Goal: Download file/media

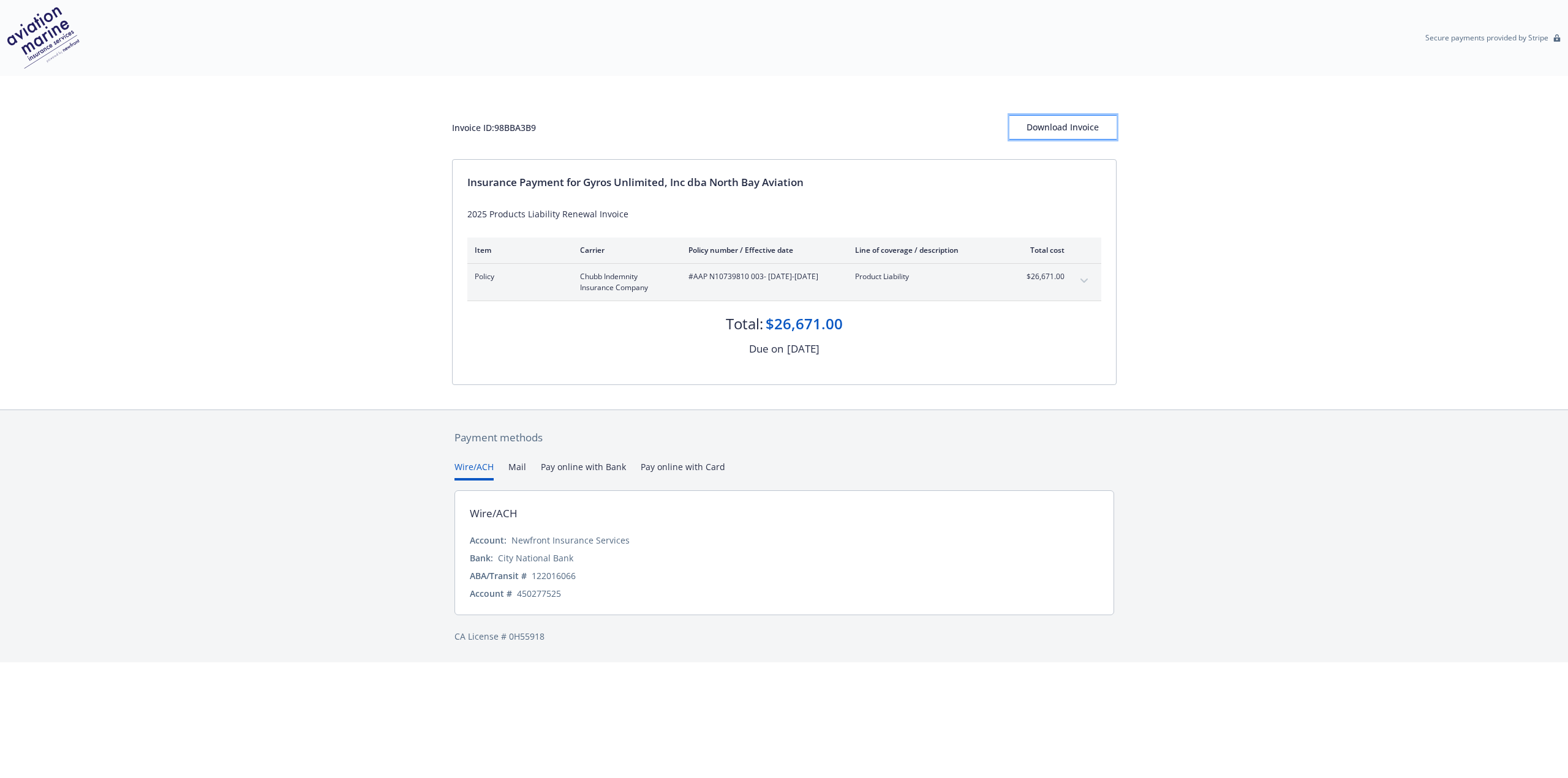
click at [1051, 128] on div "Download Invoice" at bounding box center [1062, 127] width 107 height 23
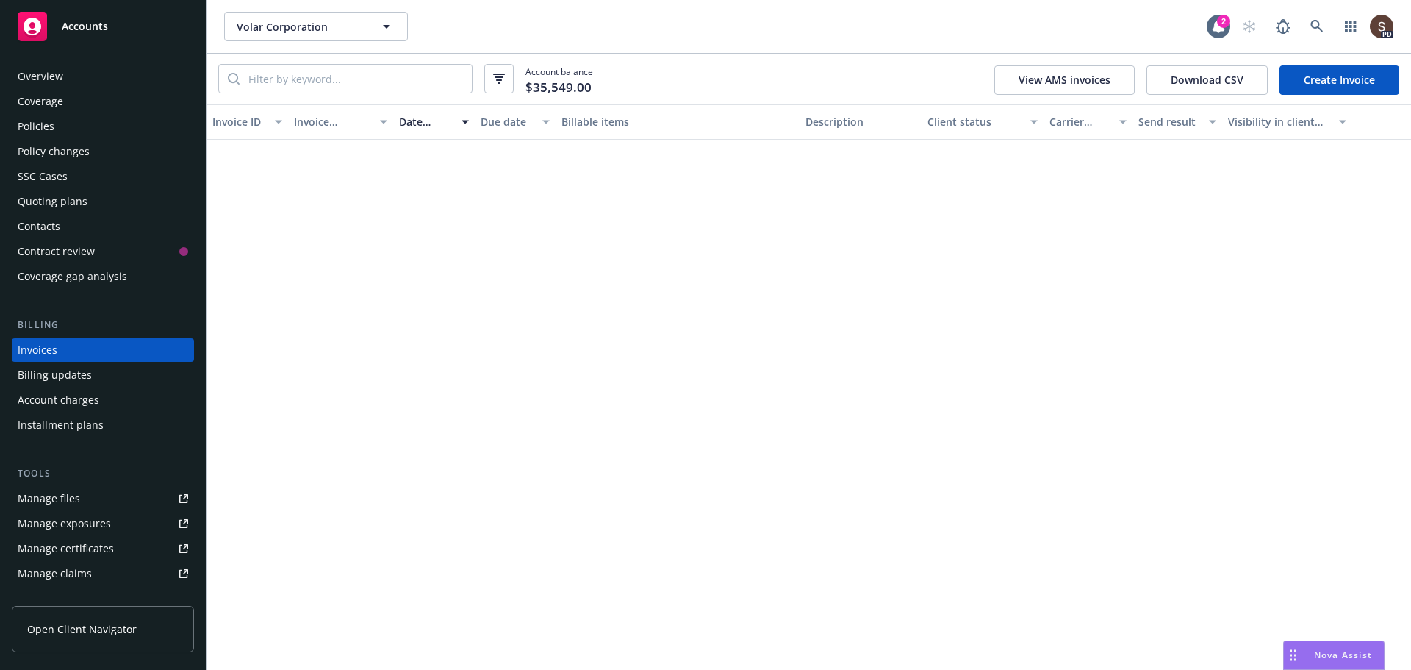
scroll to position [1617, 0]
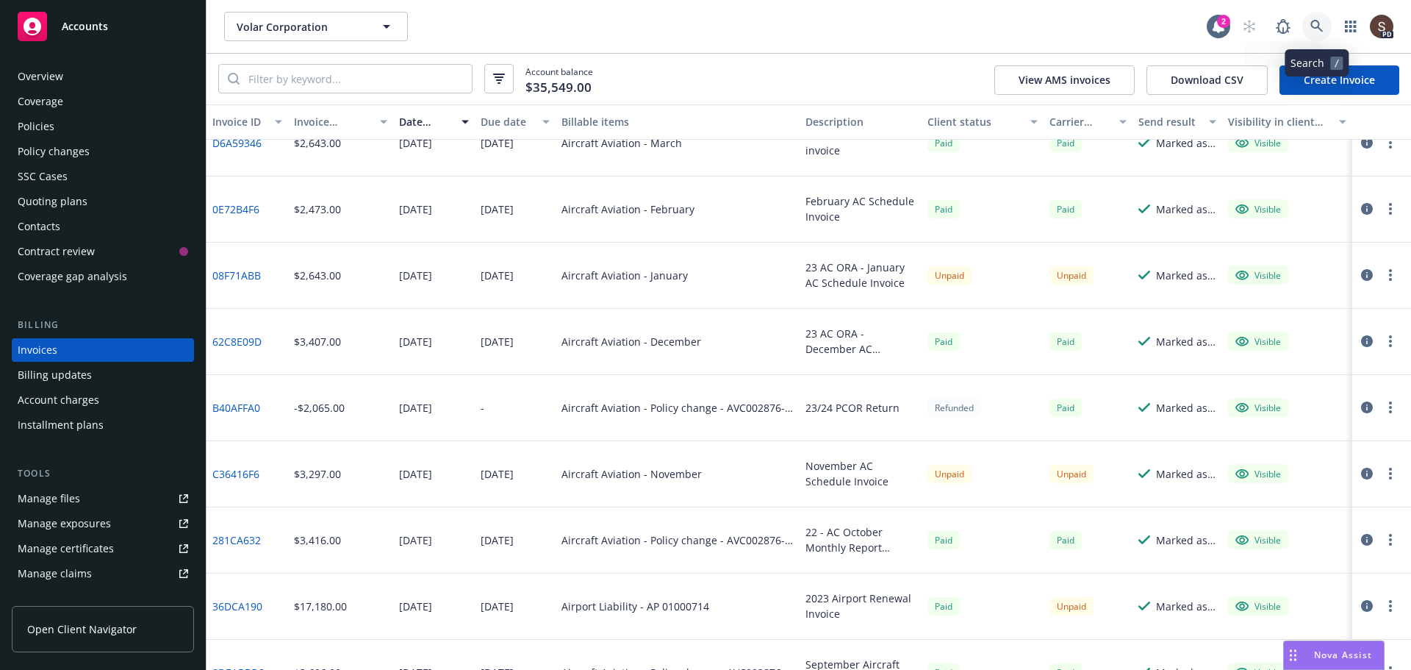
click at [1308, 26] on link at bounding box center [1317, 26] width 29 height 29
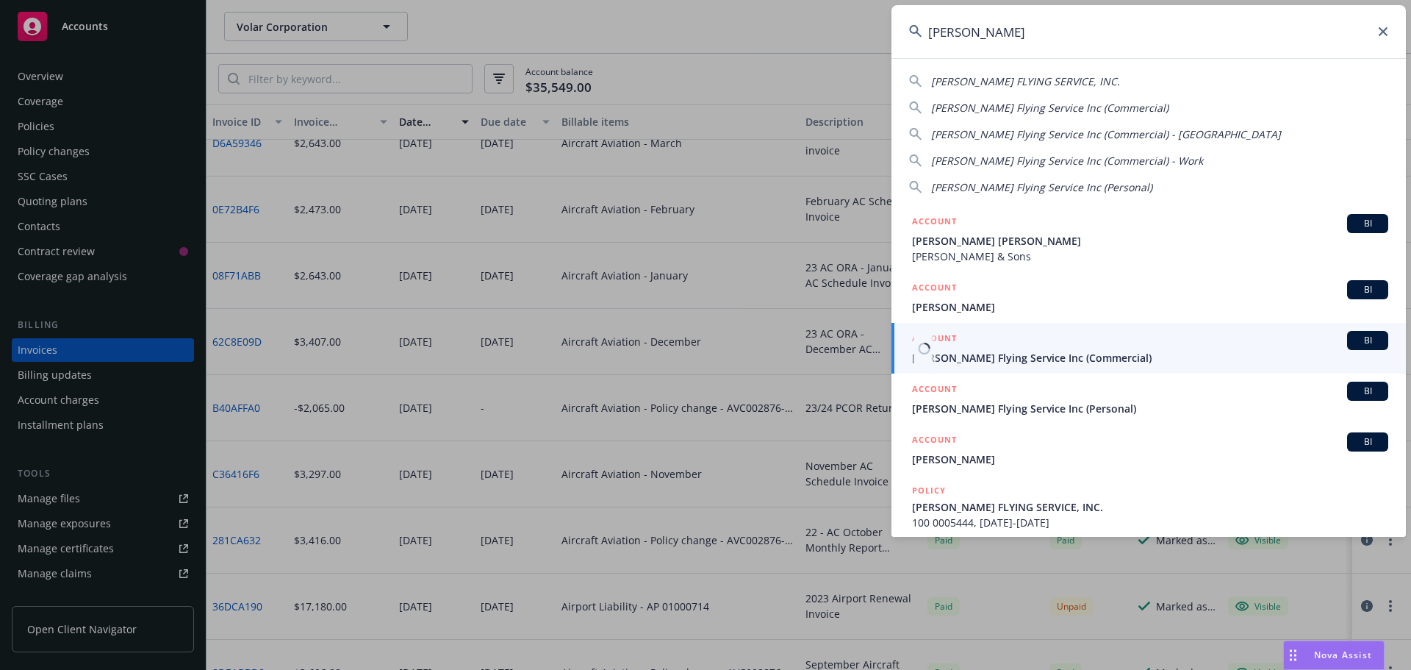
type input "[PERSON_NAME]"
click at [974, 356] on span "[PERSON_NAME] Flying Service Inc (Commercial)" at bounding box center [1150, 357] width 476 height 15
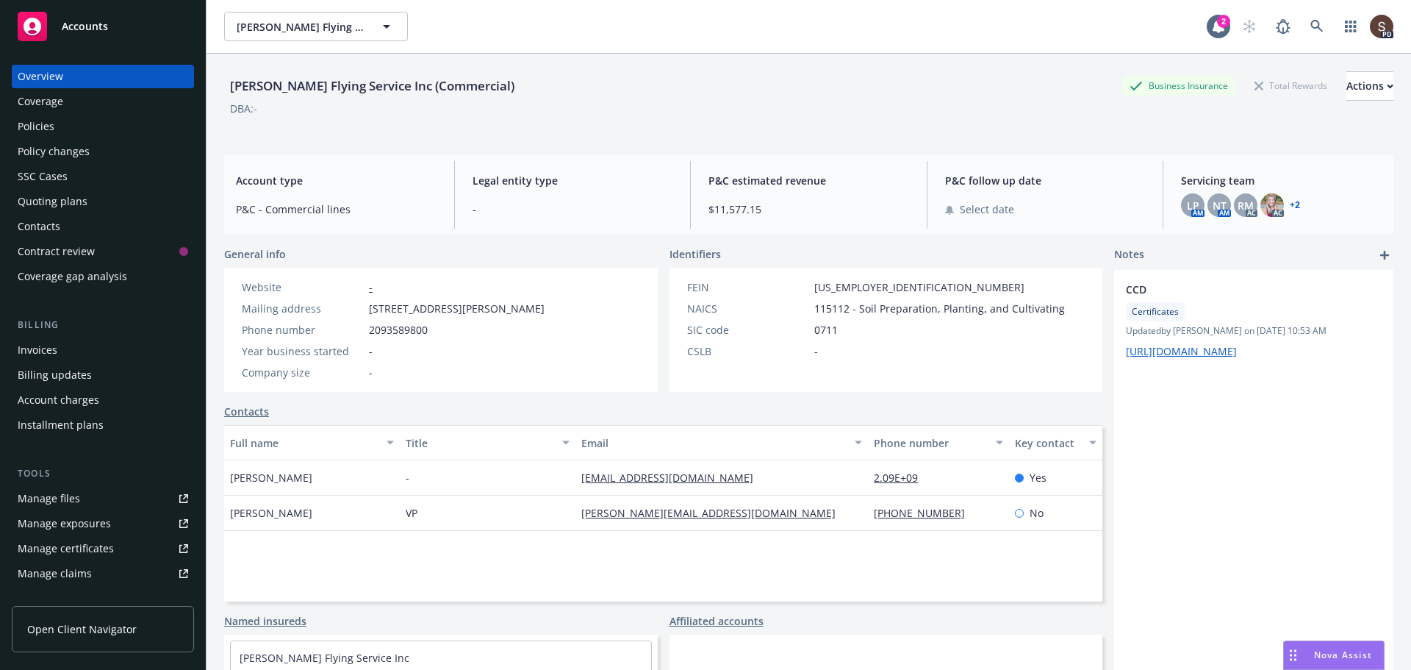
click at [69, 222] on div "Contacts" at bounding box center [103, 227] width 171 height 24
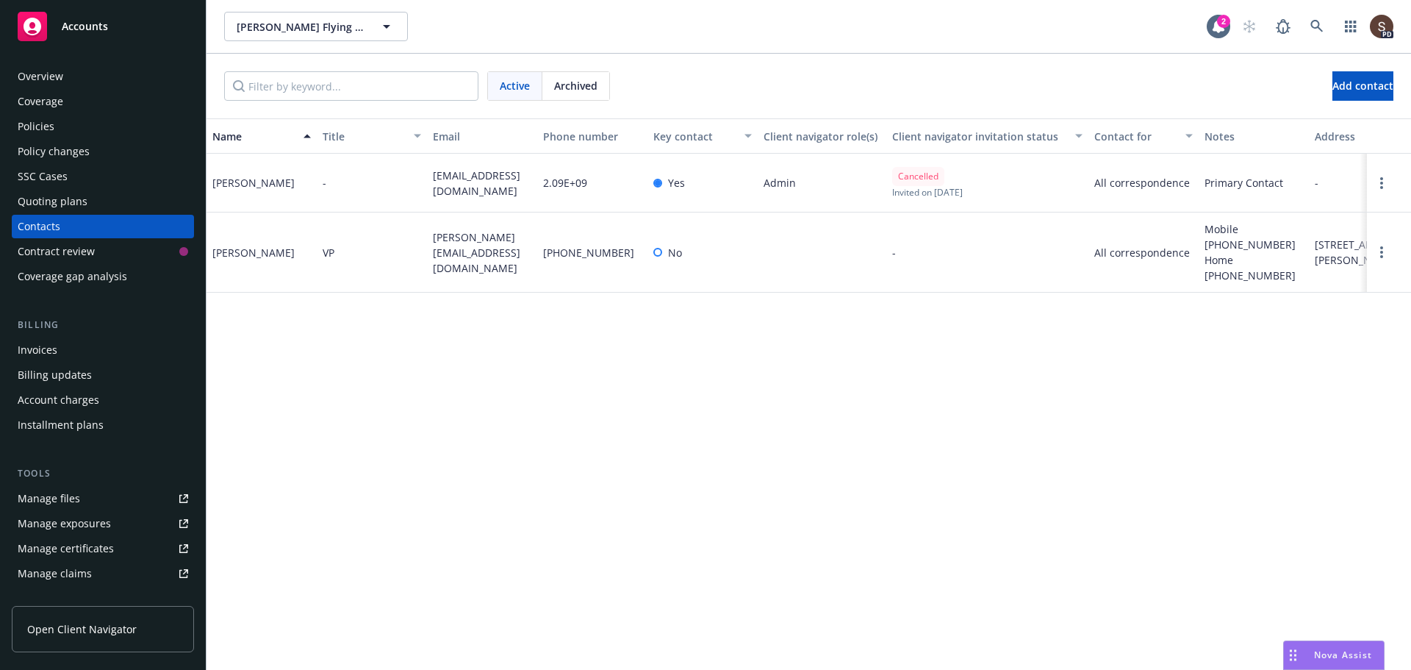
click at [40, 121] on div "Policies" at bounding box center [36, 127] width 37 height 24
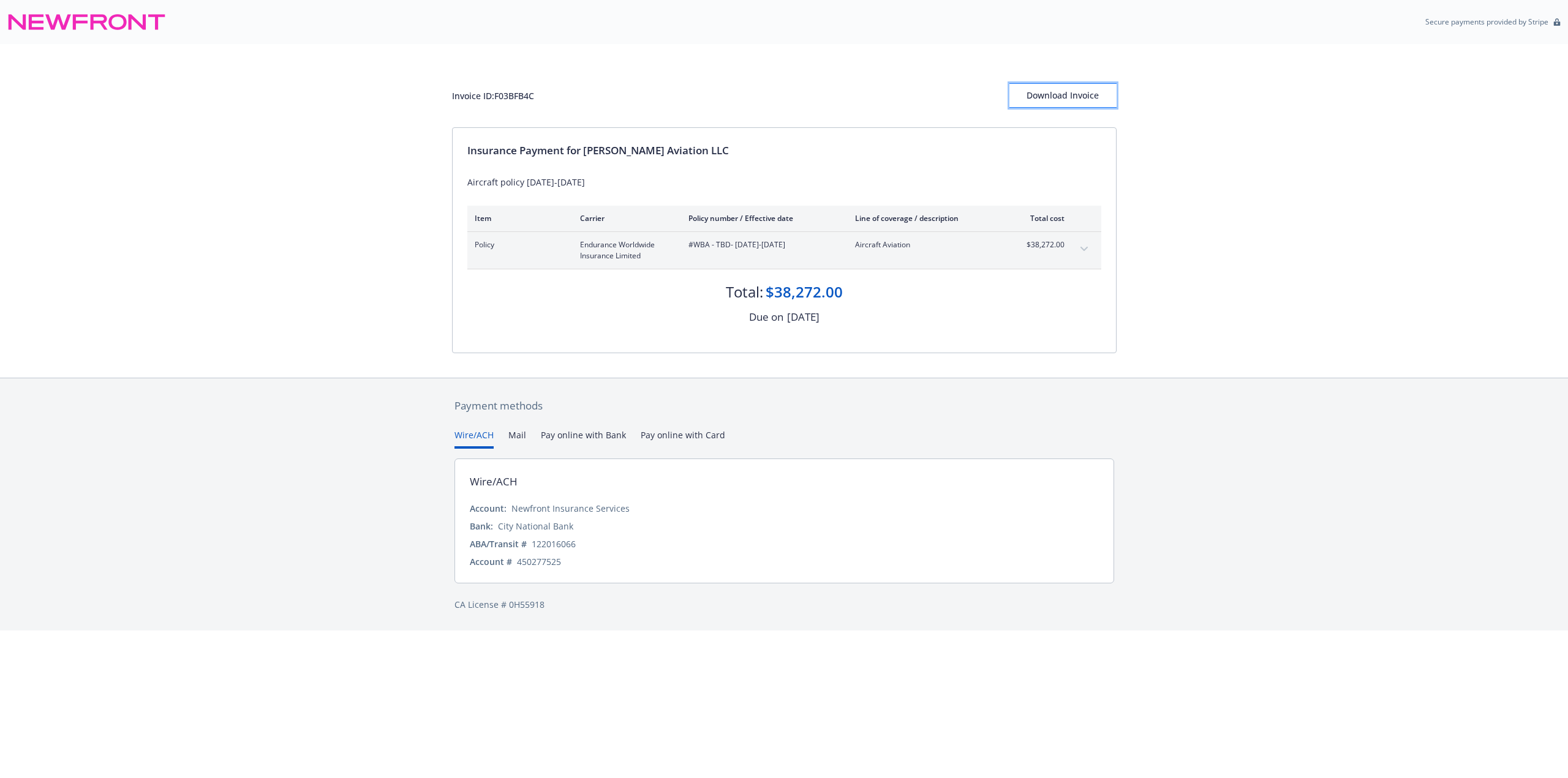
click at [1052, 91] on div "Download Invoice" at bounding box center [1062, 96] width 107 height 23
